Goal: Find specific page/section: Find specific page/section

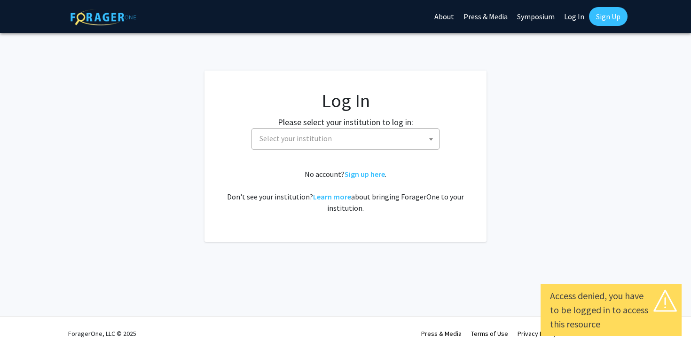
select select
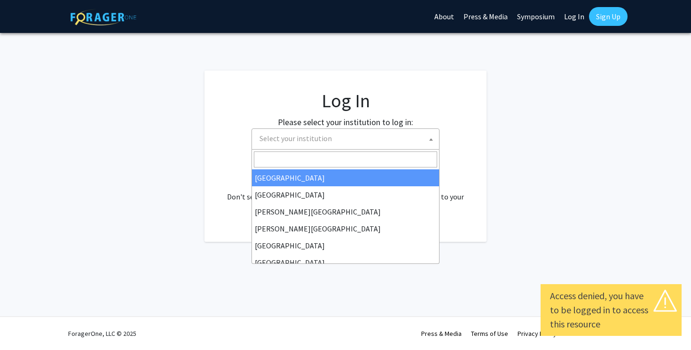
click at [366, 142] on span "Select your institution" at bounding box center [347, 138] width 183 height 19
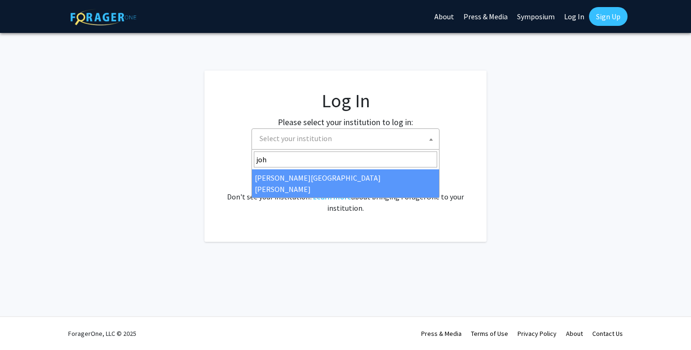
type input "joh"
select select "1"
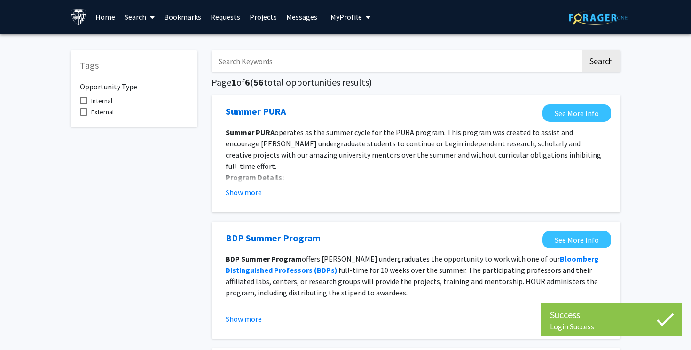
click at [106, 19] on link "Home" at bounding box center [105, 16] width 29 height 33
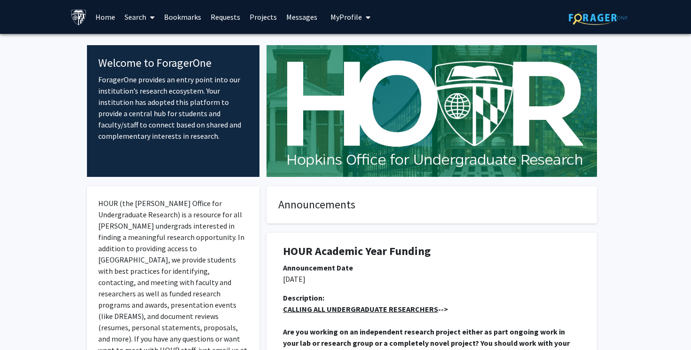
click at [257, 17] on link "Projects" at bounding box center [263, 16] width 37 height 33
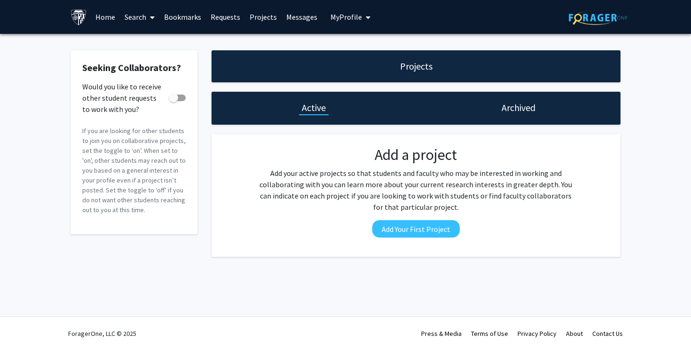
click at [146, 14] on link "Search" at bounding box center [139, 16] width 39 height 33
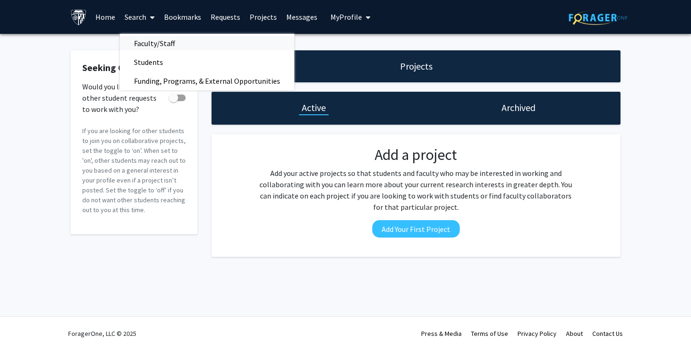
click at [156, 45] on span "Faculty/Staff" at bounding box center [154, 43] width 69 height 19
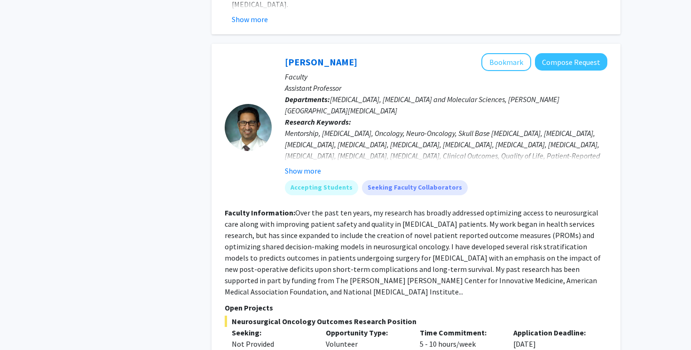
scroll to position [4332, 0]
